Goal: Navigation & Orientation: Go to known website

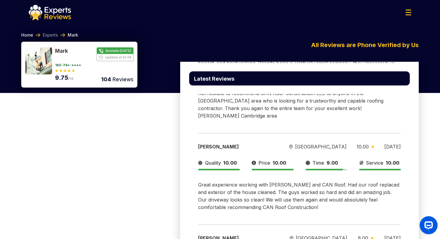
click at [31, 35] on link "Home" at bounding box center [27, 35] width 12 height 6
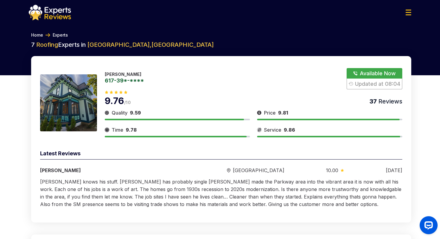
click at [36, 34] on link "Home" at bounding box center [37, 35] width 12 height 6
